Goal: Task Accomplishment & Management: Complete application form

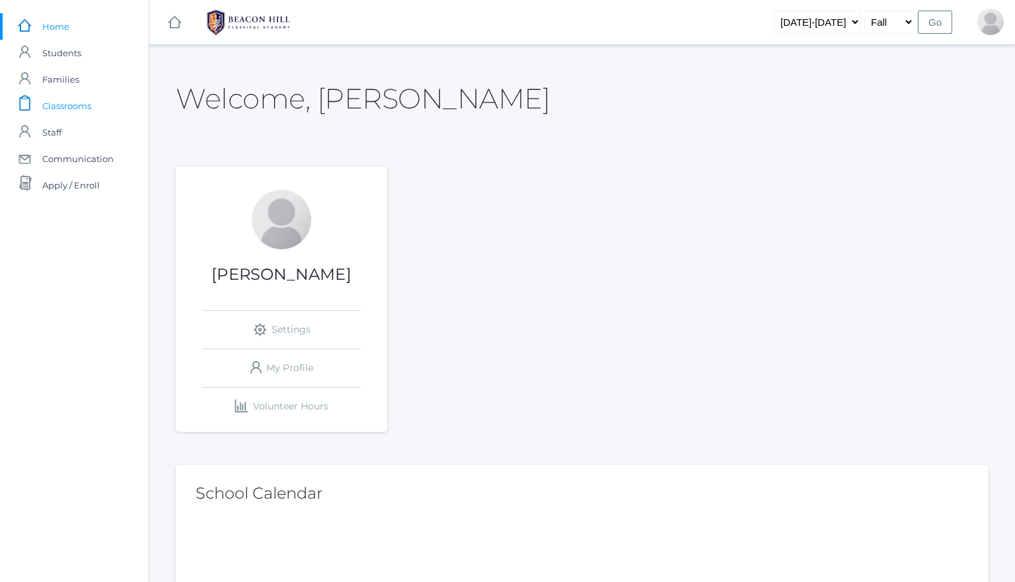
click at [83, 108] on span "Classrooms" at bounding box center [66, 106] width 49 height 26
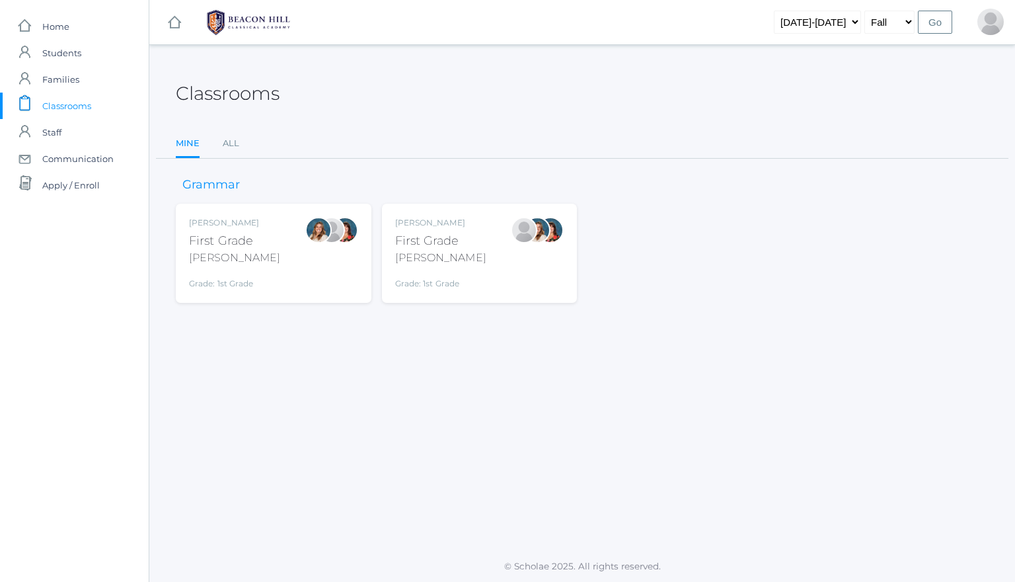
click at [540, 274] on div at bounding box center [537, 253] width 26 height 73
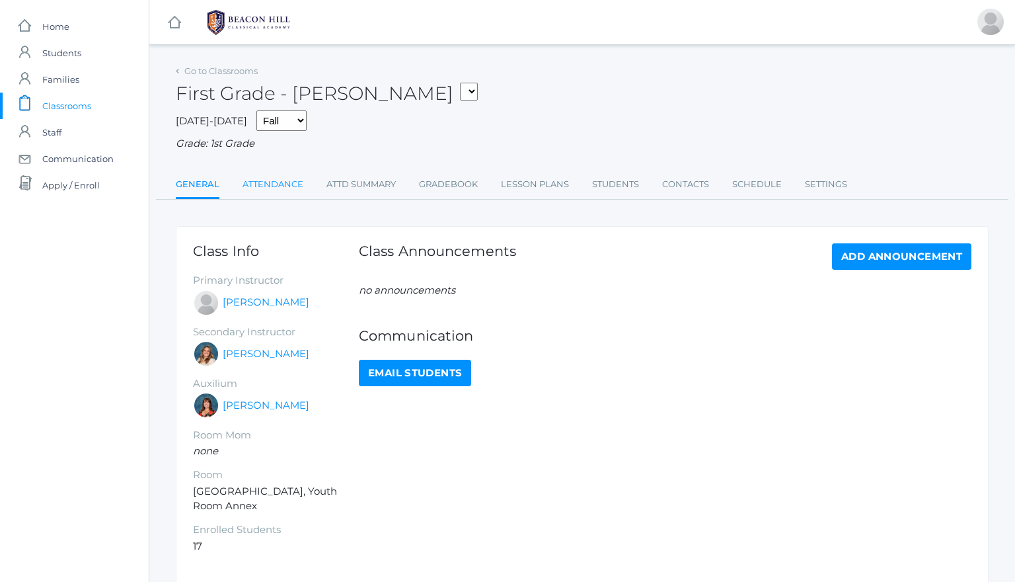
click at [266, 173] on link "Attendance" at bounding box center [273, 184] width 61 height 26
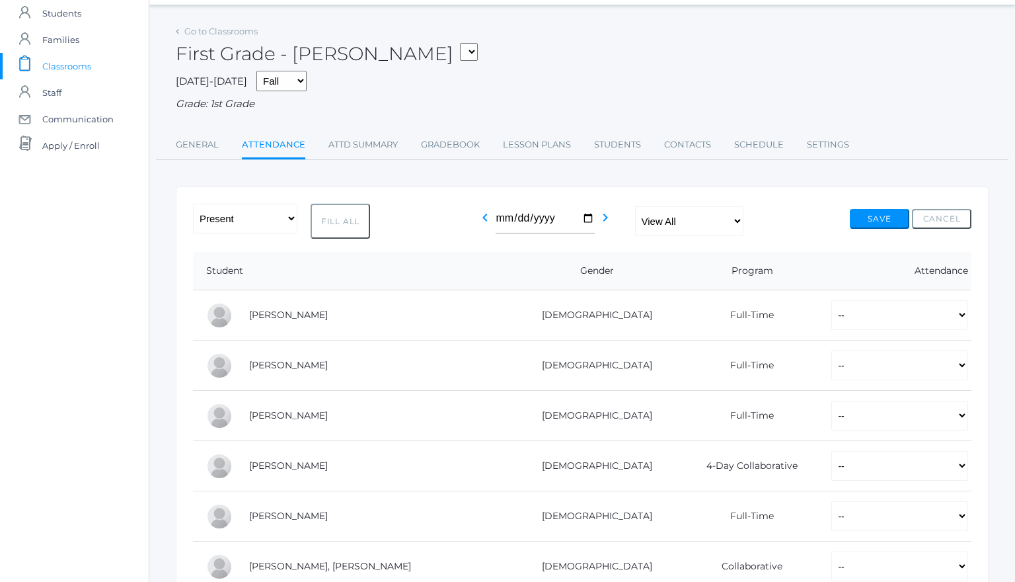
scroll to position [62, 0]
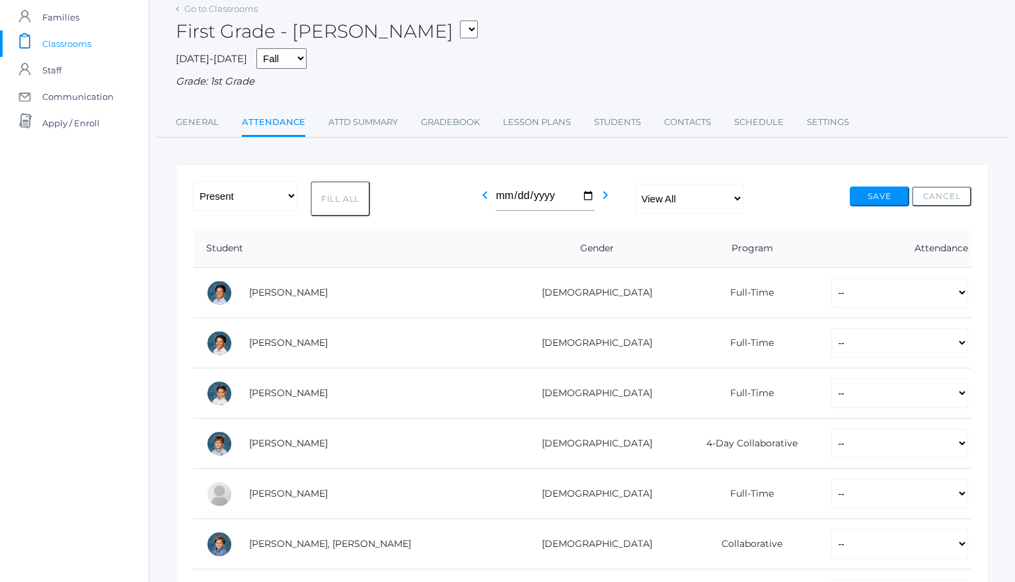
click at [353, 196] on button "Fill All" at bounding box center [340, 198] width 59 height 35
select select "P"
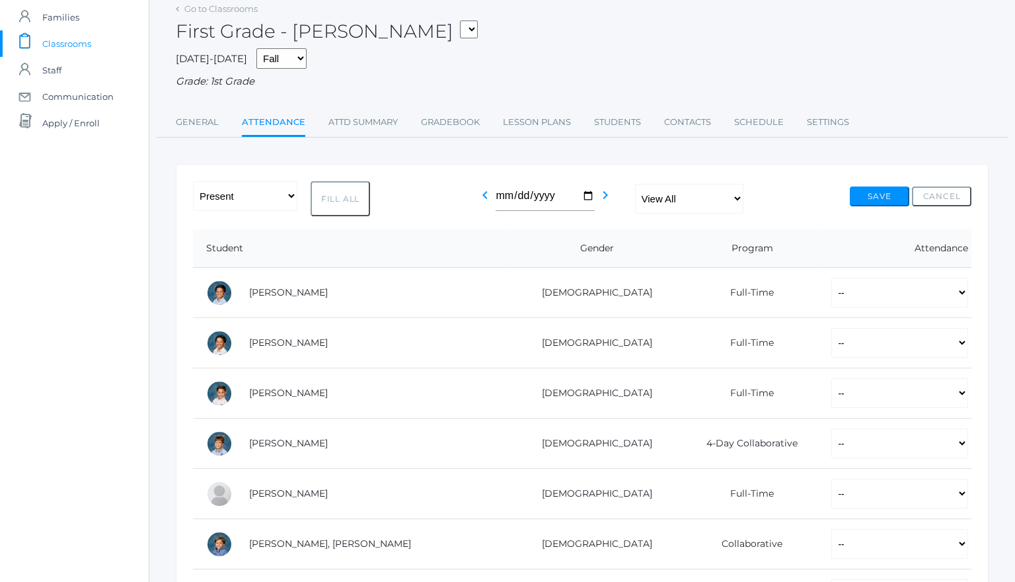
select select "P"
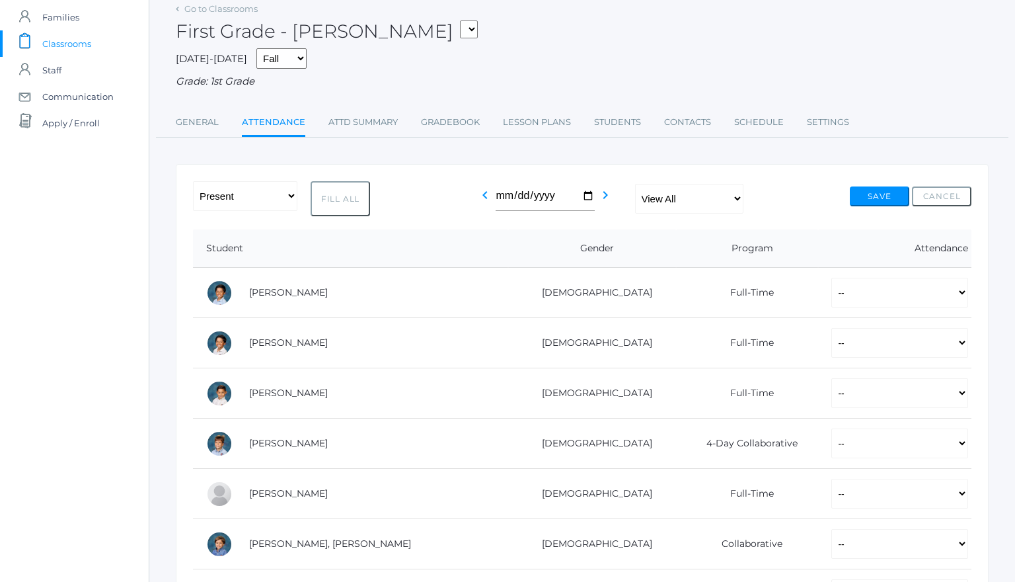
select select "P"
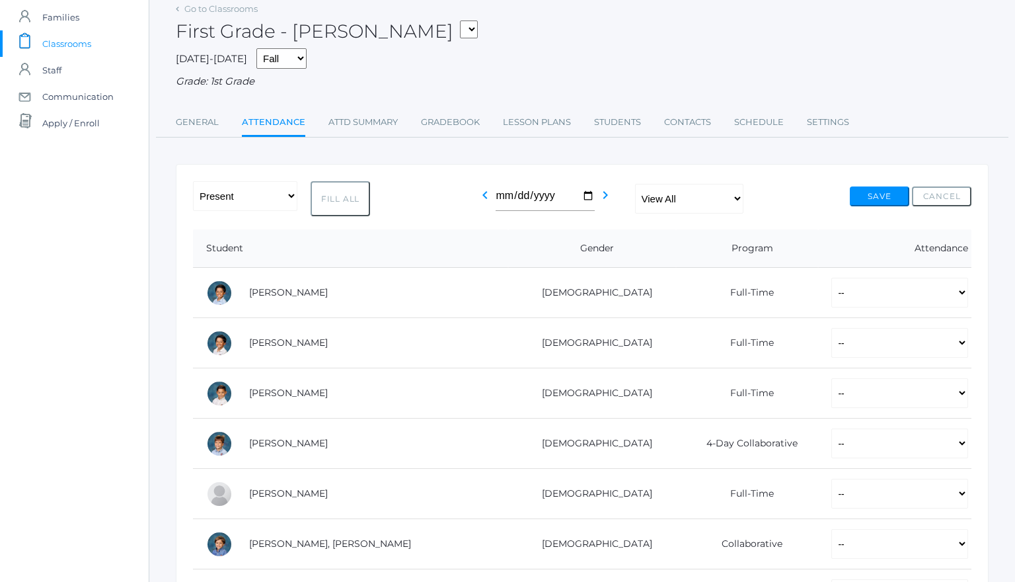
select select "P"
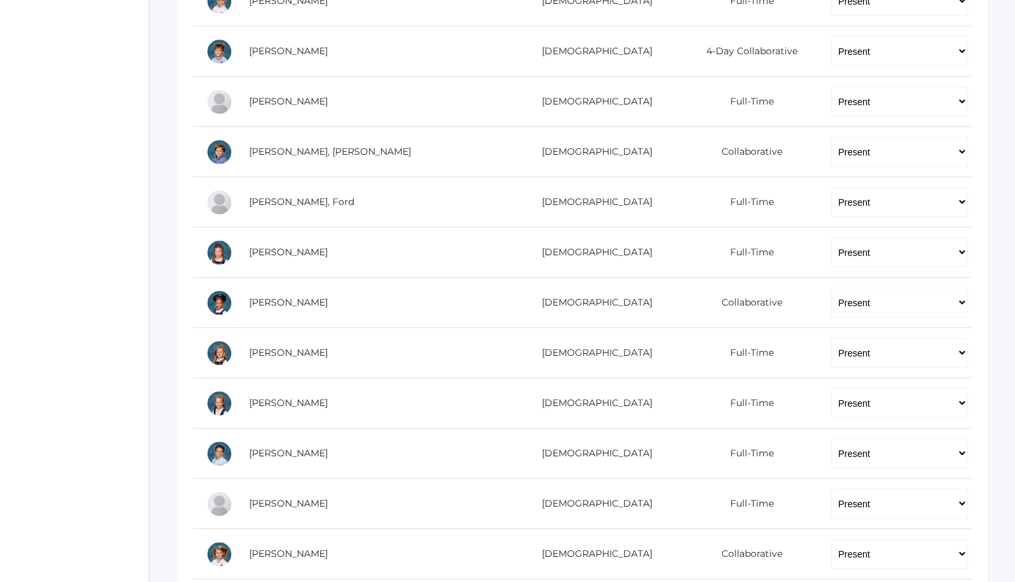
scroll to position [451, 0]
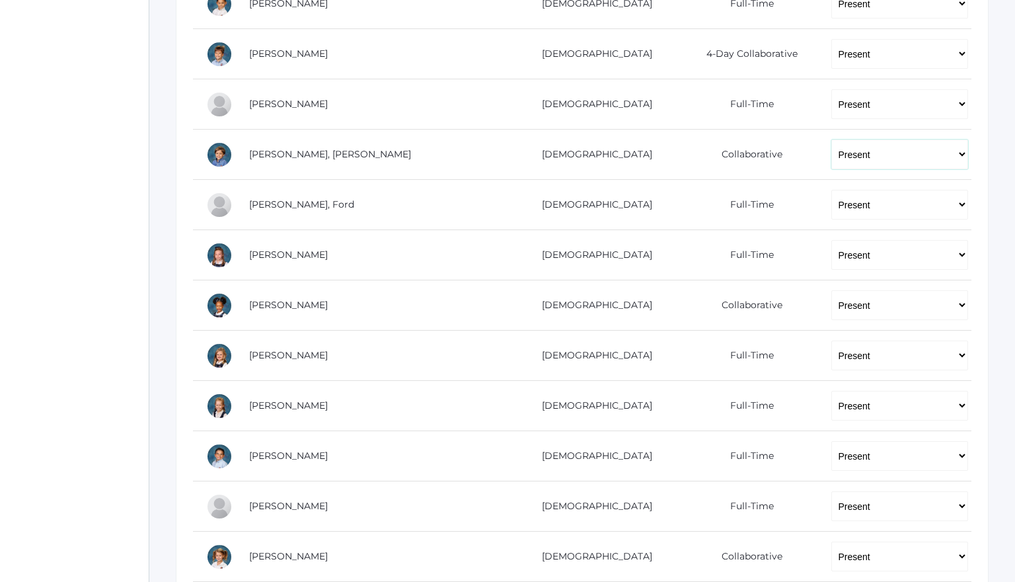
select select "TU"
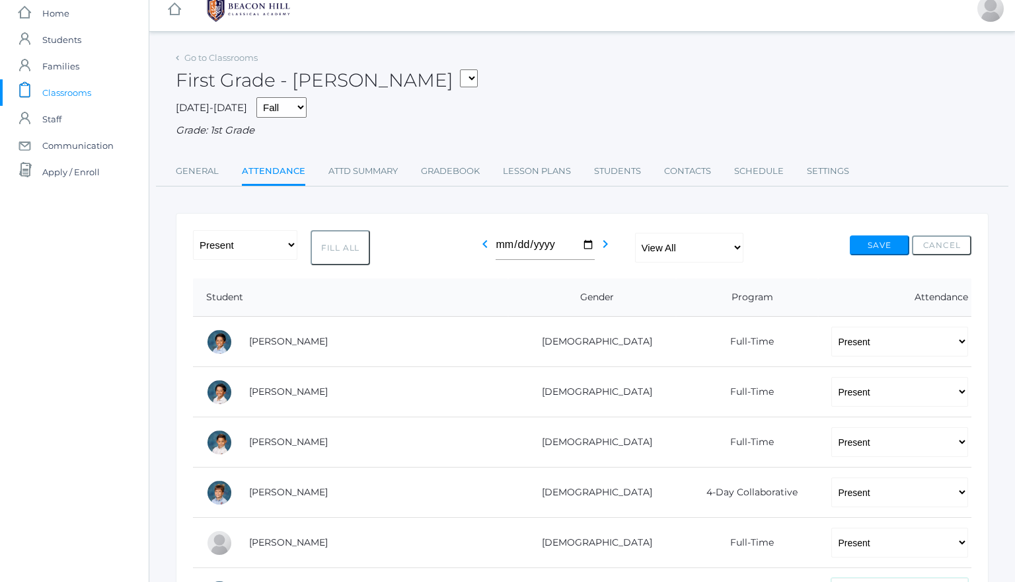
scroll to position [12, 0]
click at [872, 243] on button "Save" at bounding box center [879, 247] width 59 height 20
